Goal: Transaction & Acquisition: Purchase product/service

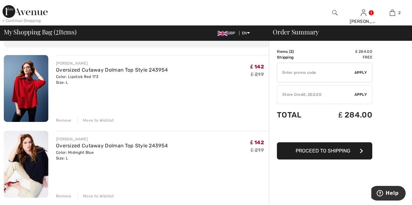
scroll to position [51, 0]
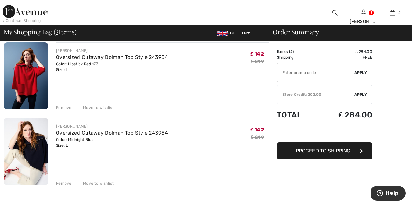
click at [24, 156] on img at bounding box center [26, 151] width 45 height 67
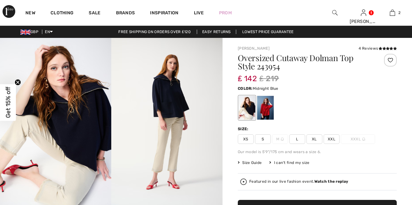
checkbox input "true"
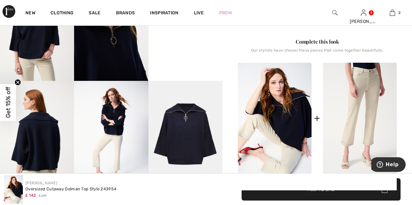
scroll to position [238, 0]
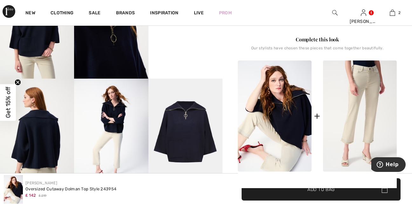
click at [197, 142] on img at bounding box center [186, 134] width 74 height 111
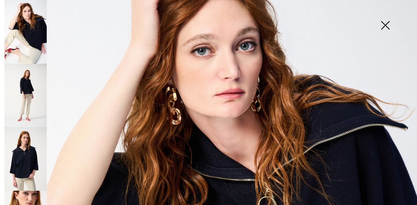
scroll to position [123, 0]
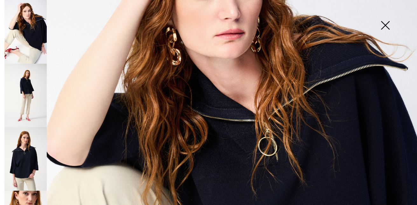
click at [384, 27] on img at bounding box center [385, 26] width 32 height 33
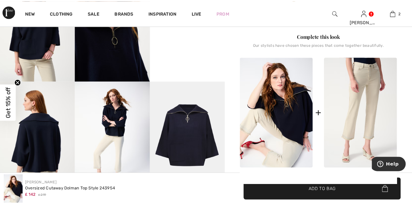
scroll to position [238, 0]
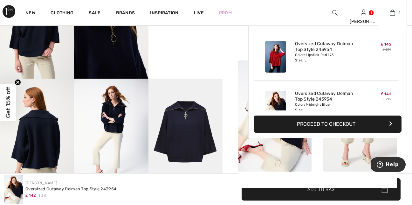
click at [395, 13] on img at bounding box center [392, 13] width 5 height 8
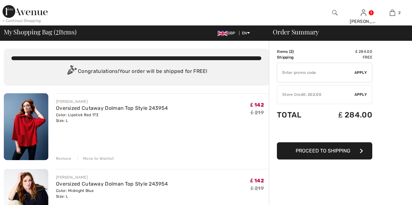
checkbox input "true"
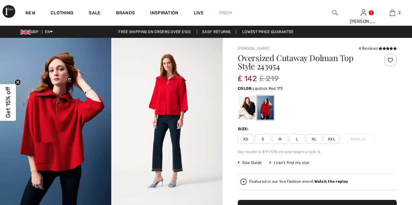
click at [58, 158] on img at bounding box center [55, 121] width 111 height 167
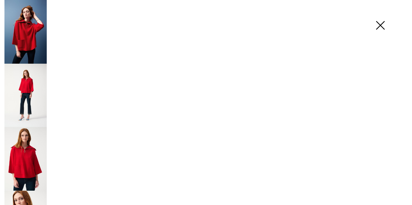
checkbox input "true"
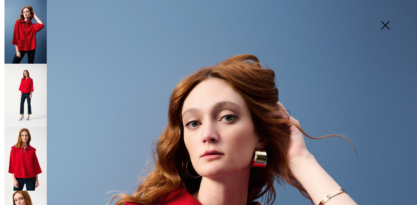
click at [390, 22] on img at bounding box center [385, 26] width 32 height 33
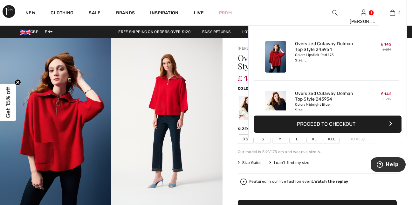
click at [391, 12] on img at bounding box center [392, 13] width 5 height 8
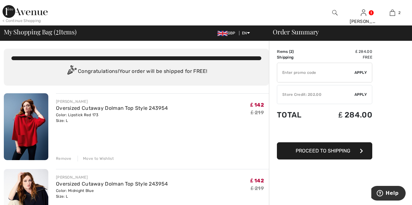
click at [38, 190] on img at bounding box center [26, 202] width 45 height 67
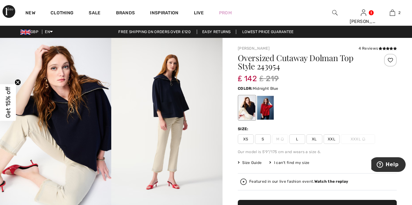
click at [260, 163] on span "Size Guide" at bounding box center [250, 163] width 24 height 6
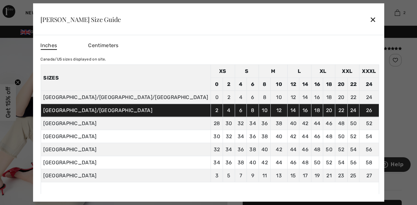
click at [312, 24] on div "[PERSON_NAME] Size Guide ✕" at bounding box center [208, 19] width 351 height 32
click at [370, 20] on div "✕" at bounding box center [373, 18] width 7 height 13
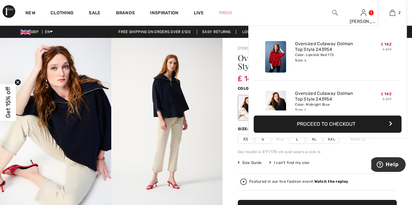
click at [343, 122] on button "Proceed to Checkout" at bounding box center [328, 123] width 148 height 17
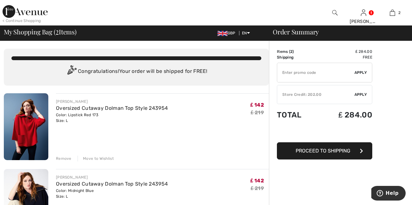
click at [336, 153] on span "Proceed to Shipping" at bounding box center [323, 151] width 55 height 6
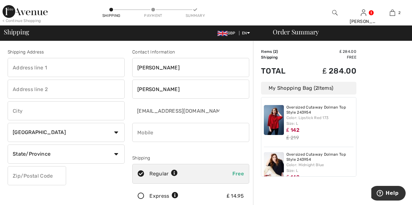
click at [84, 64] on input "text" at bounding box center [66, 67] width 117 height 19
type input "27 Elphaborough Close"
type input "Mytholmroyd"
select select "GB"
type input "HX75JX"
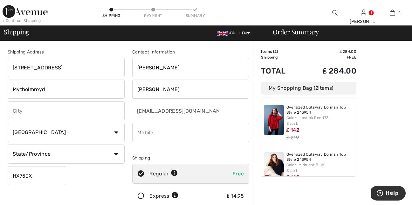
type input "07846431648"
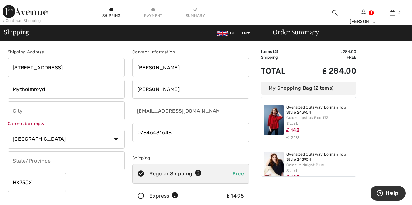
click at [85, 111] on input "text" at bounding box center [66, 110] width 117 height 19
click at [37, 112] on input "he" at bounding box center [66, 110] width 117 height 19
type input "Hebden Bridge"
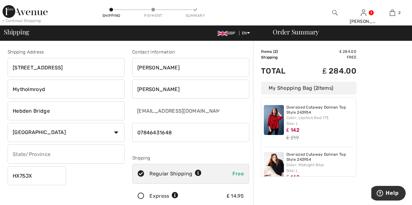
click at [80, 154] on input "text" at bounding box center [66, 153] width 117 height 19
type input "West Yorkshire"
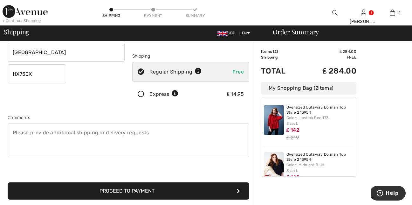
scroll to position [115, 0]
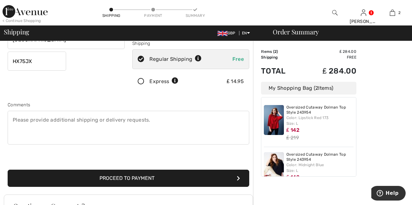
click at [172, 177] on button "Proceed to Payment" at bounding box center [129, 178] width 242 height 17
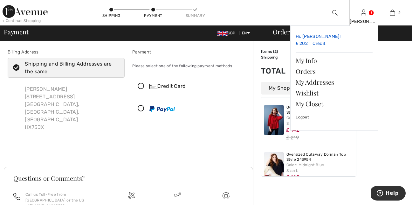
click at [317, 47] on link "Hi, Renea! ₤ 202 = Credit" at bounding box center [334, 40] width 77 height 19
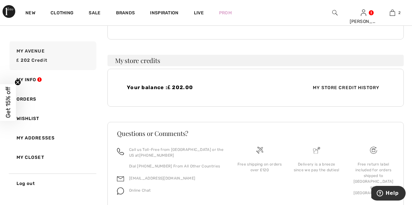
scroll to position [137, 0]
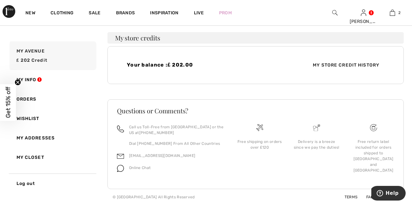
click at [411, 3] on div "New Clothing Sale Brands Inspiration Live Prom Renea Hi, Renea! ₤ 202 = Credit …" at bounding box center [206, 12] width 412 height 25
click at [33, 80] on link "My Info" at bounding box center [52, 79] width 88 height 19
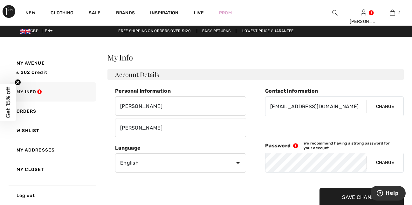
scroll to position [0, 0]
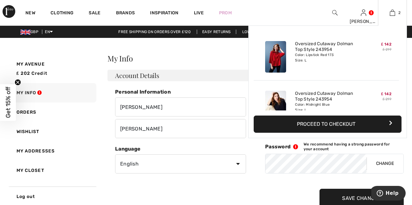
click at [348, 126] on button "Proceed to Checkout" at bounding box center [328, 123] width 148 height 17
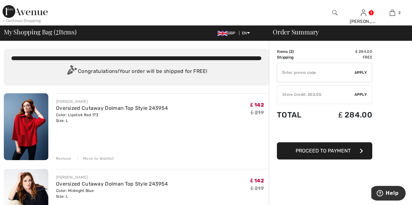
click at [354, 94] on div "Store Credit: 202.00" at bounding box center [315, 95] width 77 height 6
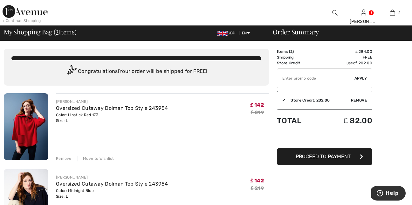
click at [322, 155] on span "Proceed to Payment" at bounding box center [323, 156] width 55 height 6
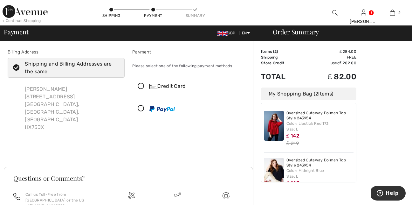
click at [180, 86] on div "Credit Card" at bounding box center [197, 86] width 95 height 8
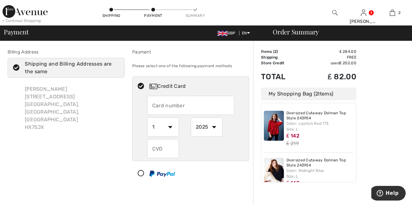
click at [179, 108] on input "text" at bounding box center [190, 105] width 87 height 19
type input "5460979643918706"
click at [172, 128] on select "1 2 3 4 5 6 7 8 9 10 11 12" at bounding box center [163, 126] width 32 height 19
select select "7"
click at [147, 117] on select "1 2 3 4 5 6 7 8 9 10 11 12" at bounding box center [163, 126] width 32 height 19
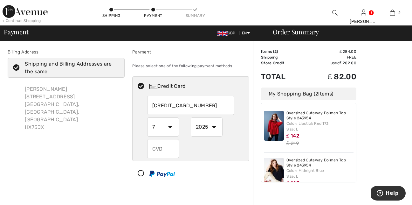
click at [215, 127] on select "2025 2026 2027 2028 2029 2030 2031 2032 2033 2034 2035" at bounding box center [207, 126] width 32 height 19
select select "2027"
click at [191, 117] on select "2025 2026 2027 2028 2029 2030 2031 2032 2033 2034 2035" at bounding box center [207, 126] width 32 height 19
click at [171, 149] on input "text" at bounding box center [163, 148] width 32 height 19
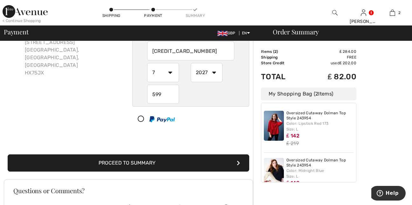
scroll to position [64, 0]
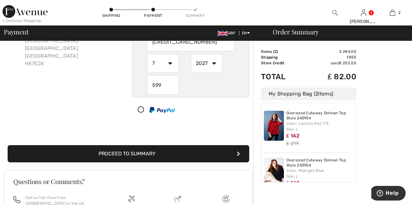
type input "599"
click at [156, 152] on button "Proceed to Summary" at bounding box center [129, 153] width 242 height 17
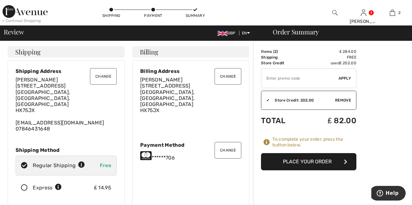
click at [298, 158] on button "Place Your Order" at bounding box center [308, 161] width 95 height 17
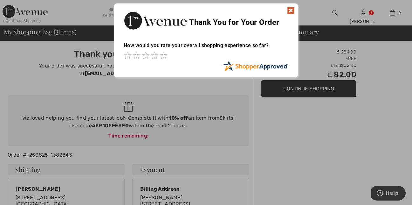
click at [288, 11] on img at bounding box center [291, 11] width 8 height 8
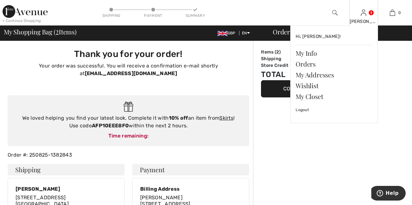
click at [362, 18] on div "[PERSON_NAME]" at bounding box center [364, 21] width 28 height 7
click at [306, 109] on link "Logout" at bounding box center [334, 110] width 77 height 16
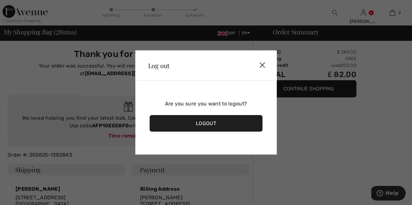
click at [235, 122] on div "Logout" at bounding box center [206, 123] width 113 height 17
